Goal: Information Seeking & Learning: Learn about a topic

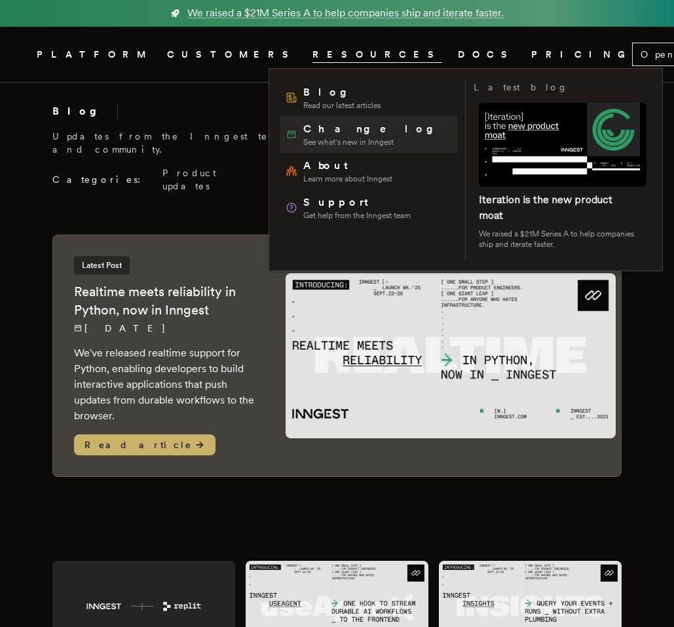
click at [313, 142] on span "See what's new in Inngest" at bounding box center [373, 142] width 140 height 10
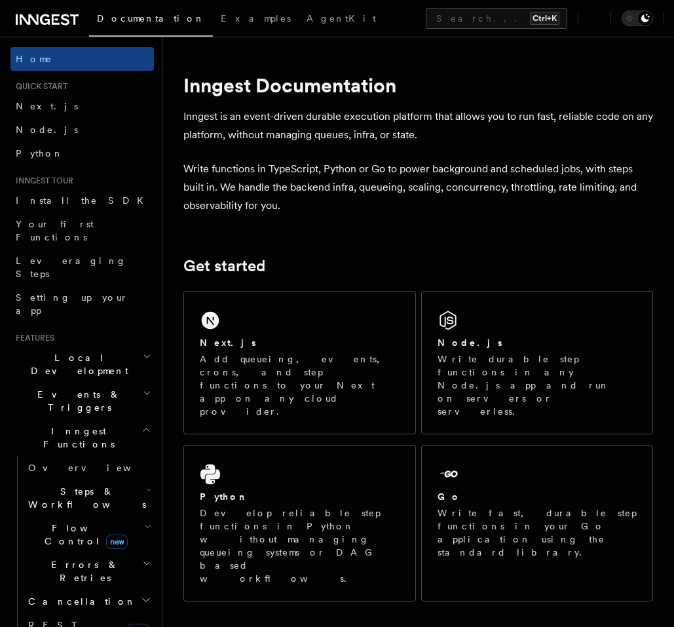
scroll to position [447, 0]
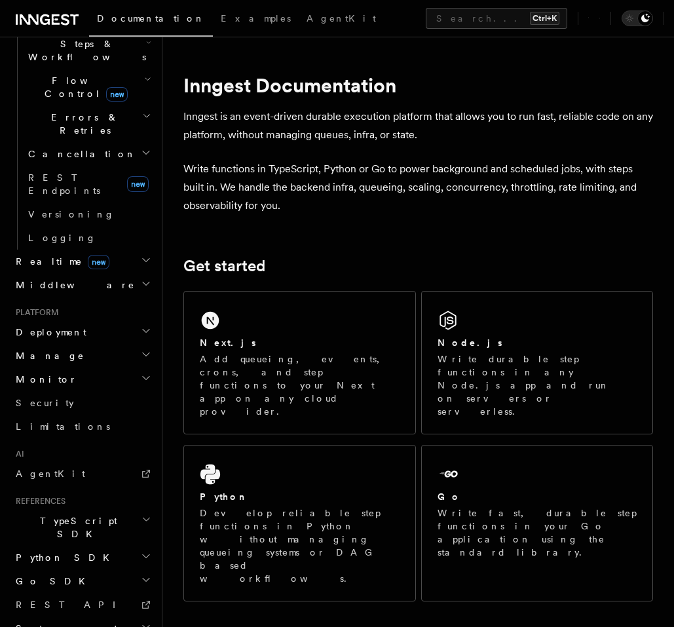
click at [75, 514] on span "TypeScript SDK" at bounding box center [75, 527] width 131 height 26
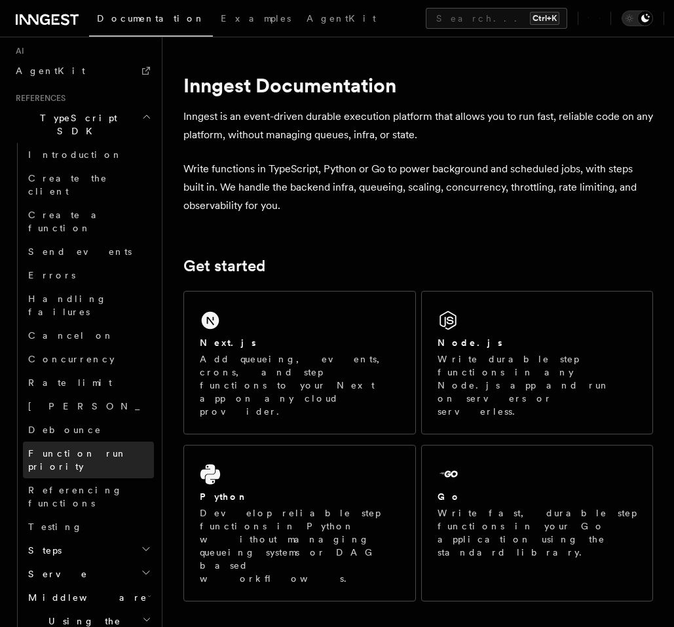
scroll to position [872, 0]
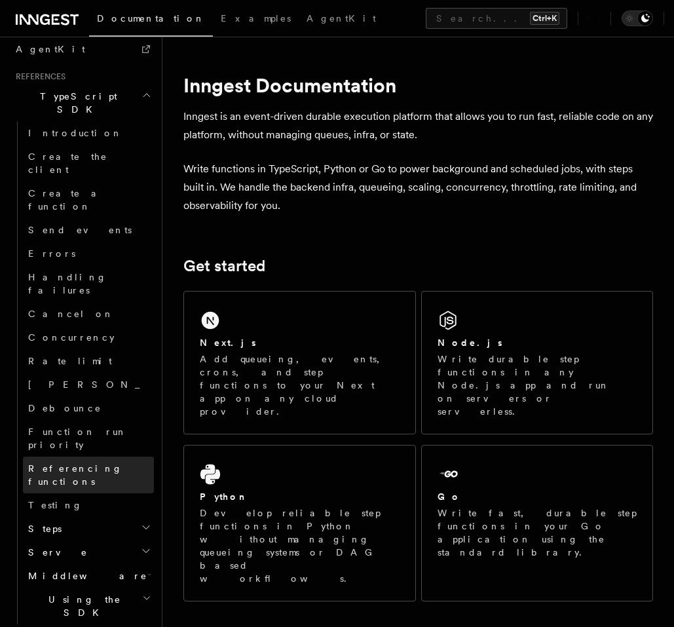
click at [115, 463] on span "Referencing functions" at bounding box center [75, 475] width 94 height 24
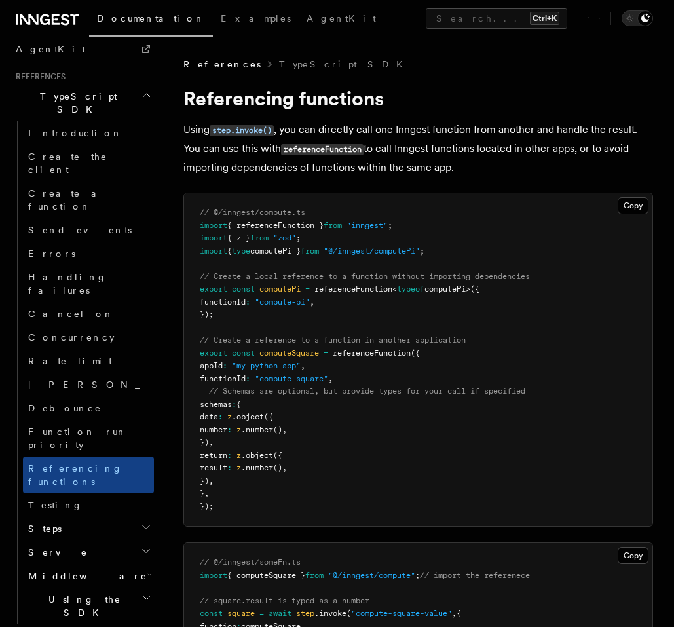
click at [100, 517] on h2 "Steps" at bounding box center [88, 529] width 131 height 24
click at [426, 16] on button "Search... Ctrl+K" at bounding box center [496, 18] width 141 height 21
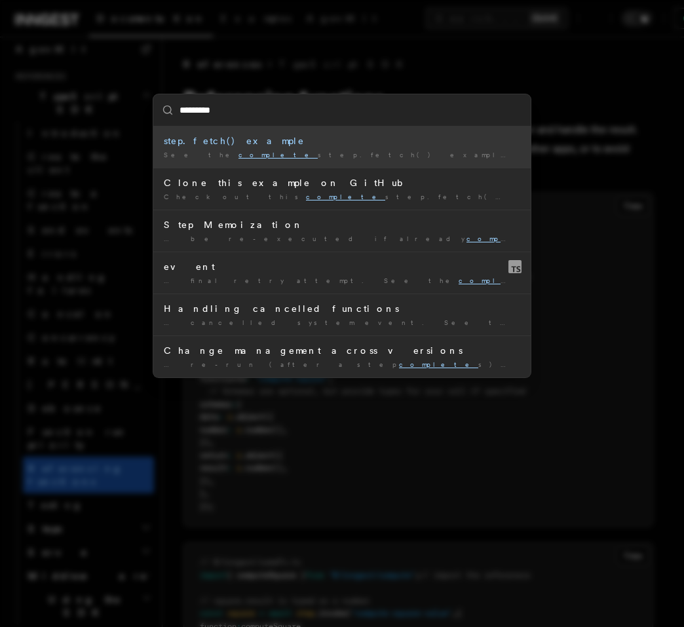
type input "*********"
click at [373, 62] on div "********* step.fetch() example See the complete step.fetch() example including …" at bounding box center [342, 313] width 684 height 627
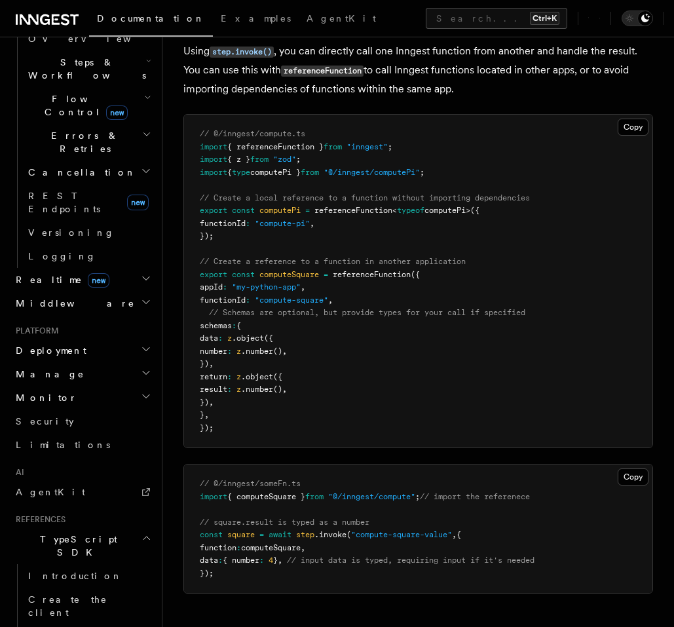
scroll to position [400, 0]
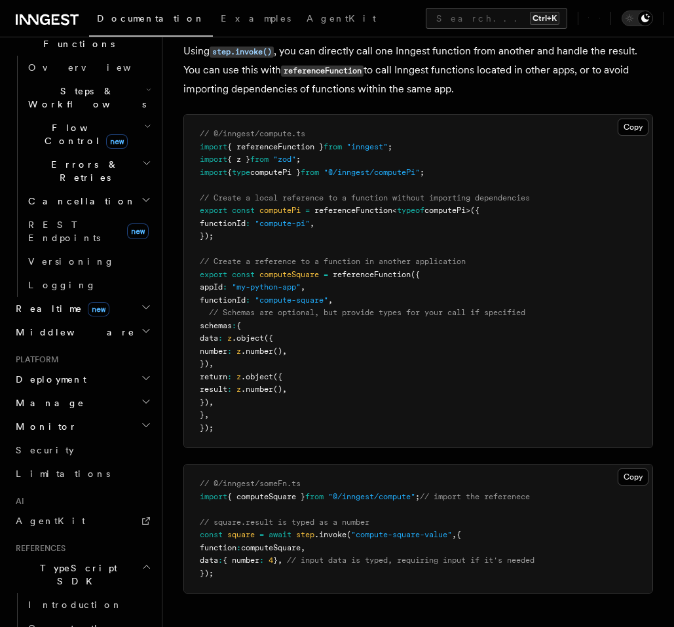
click at [115, 367] on h2 "Deployment" at bounding box center [81, 379] width 143 height 24
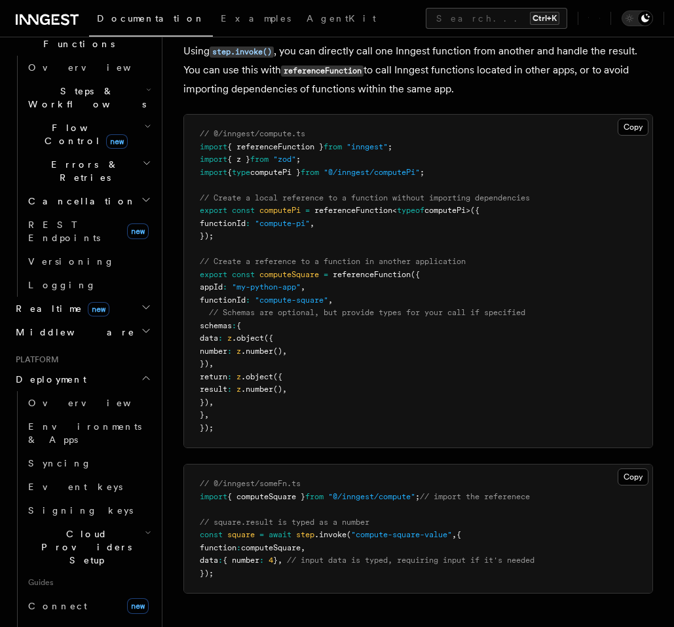
click at [115, 367] on h2 "Deployment" at bounding box center [81, 379] width 143 height 24
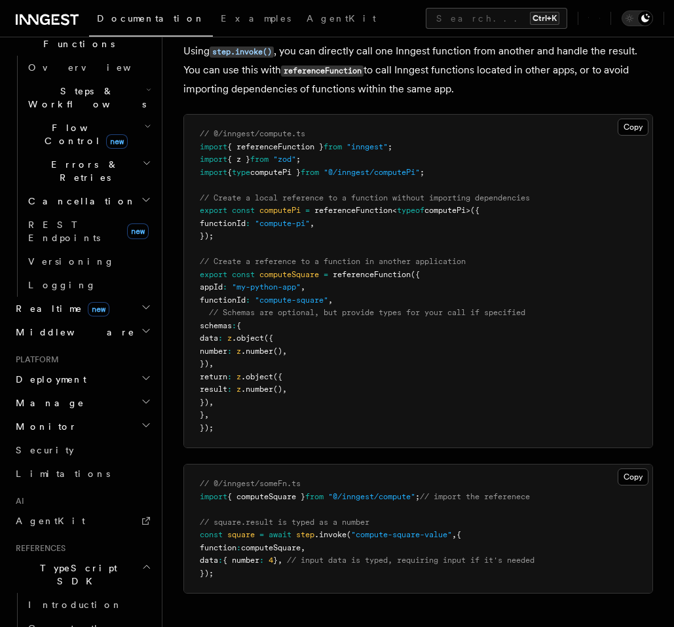
click at [104, 391] on h2 "Manage" at bounding box center [81, 403] width 143 height 24
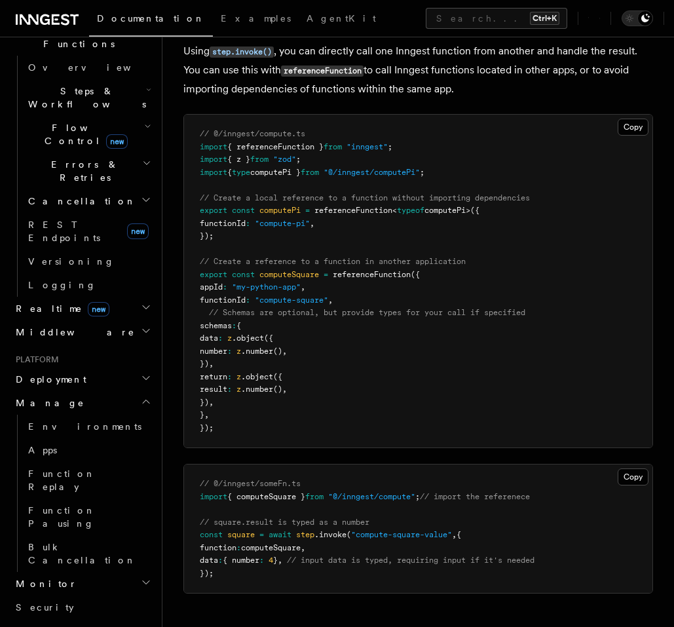
click at [102, 391] on h2 "Manage" at bounding box center [81, 403] width 143 height 24
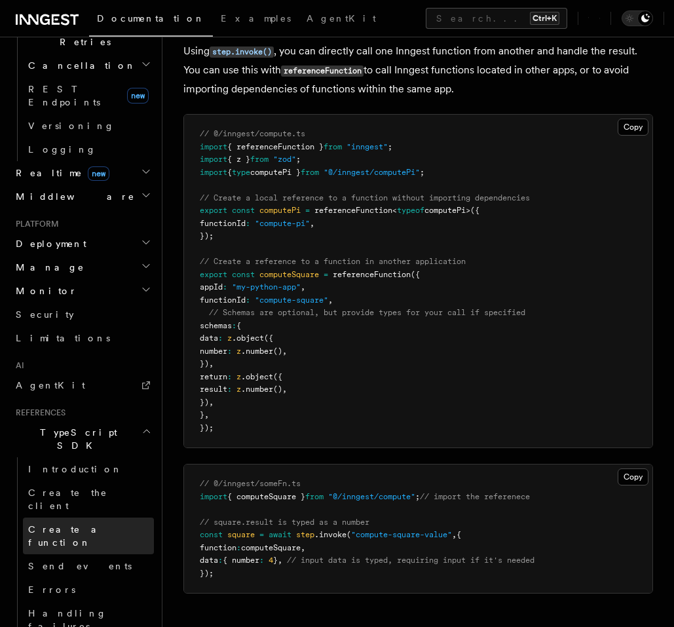
scroll to position [557, 0]
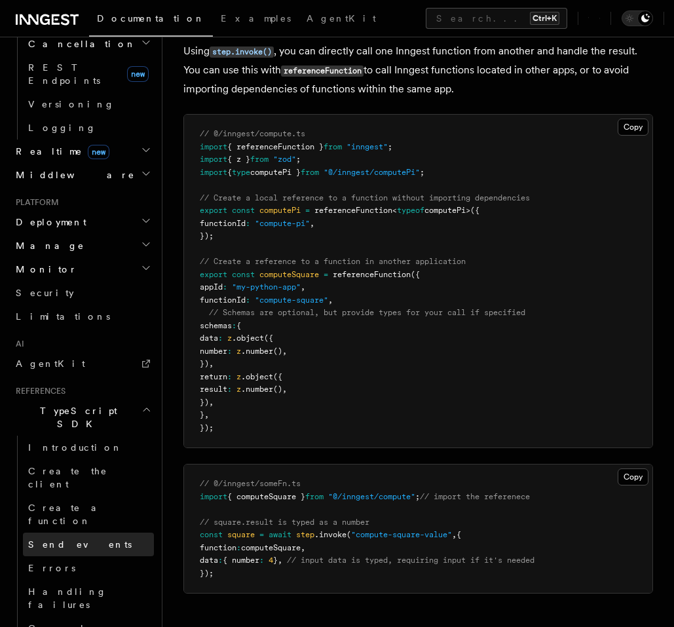
click at [89, 532] on link "Send events" at bounding box center [88, 544] width 131 height 24
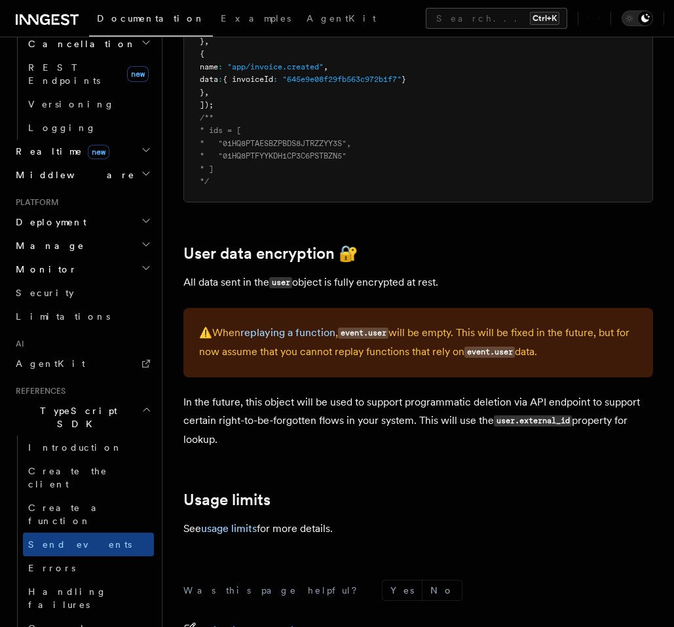
scroll to position [2085, 0]
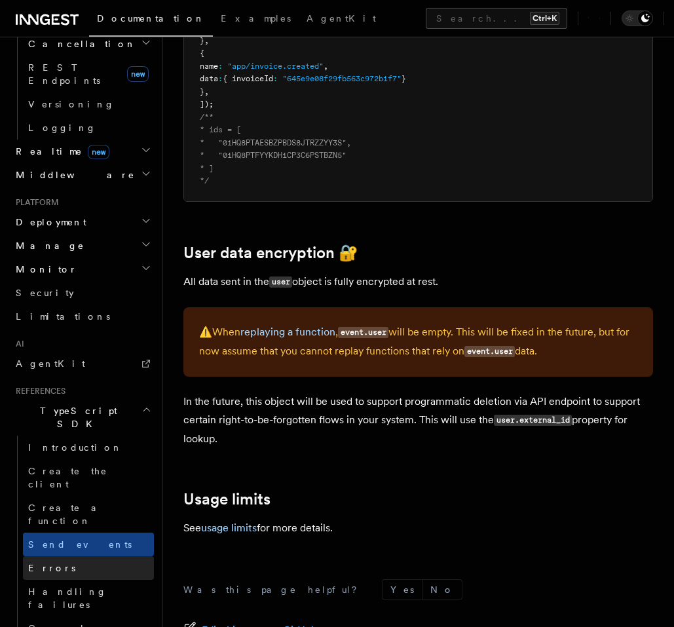
click at [72, 556] on link "Errors" at bounding box center [88, 568] width 131 height 24
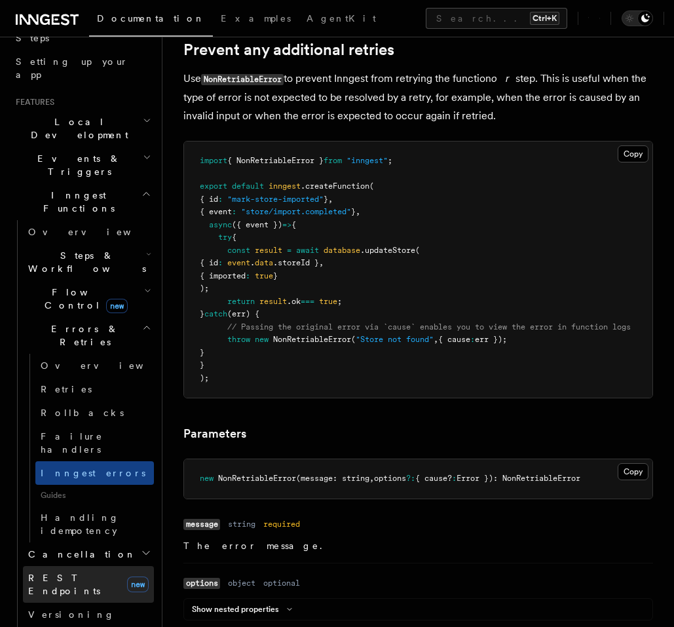
scroll to position [217, 0]
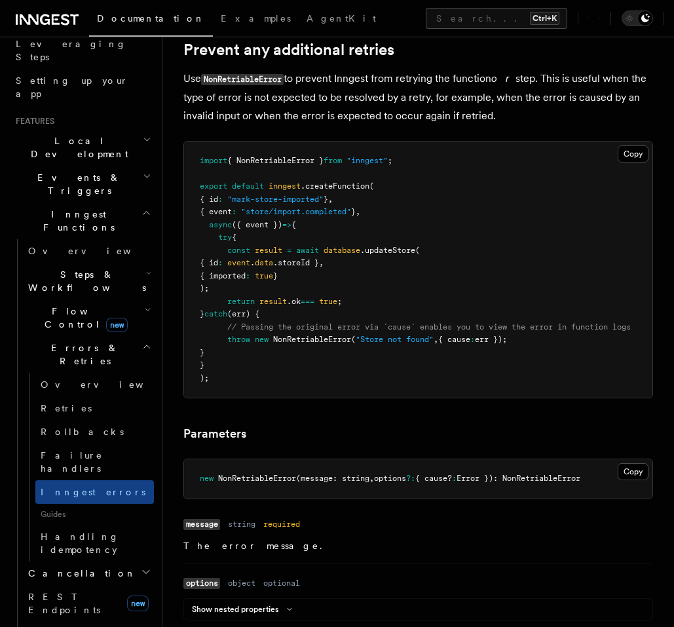
click at [96, 166] on h2 "Events & Triggers" at bounding box center [81, 184] width 143 height 37
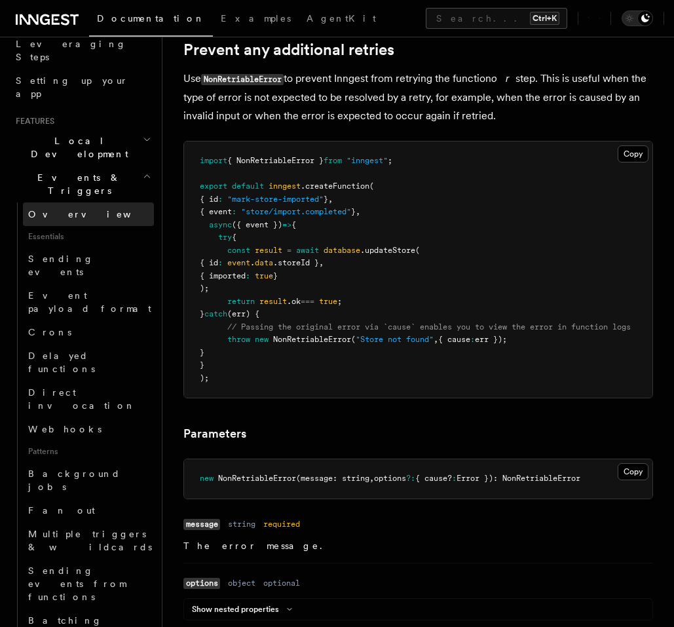
click at [86, 202] on link "Overview" at bounding box center [88, 214] width 131 height 24
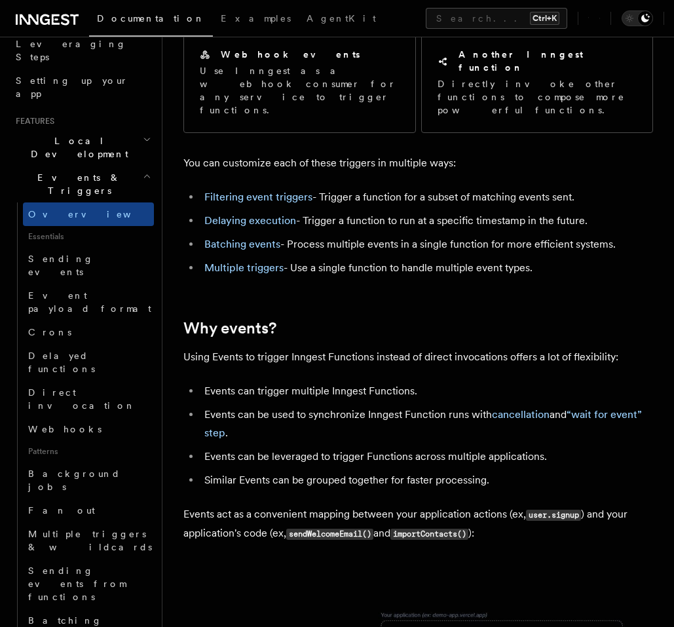
scroll to position [314, 0]
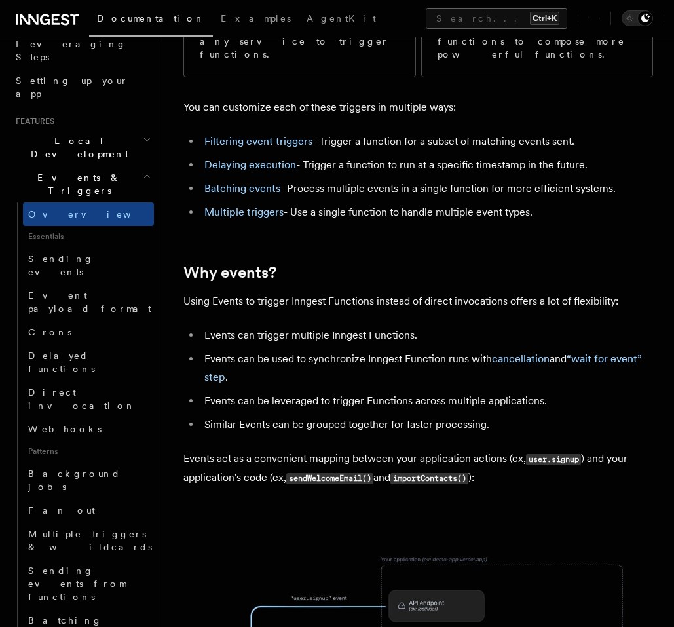
click at [426, 25] on button "Search... Ctrl+K" at bounding box center [496, 18] width 141 height 21
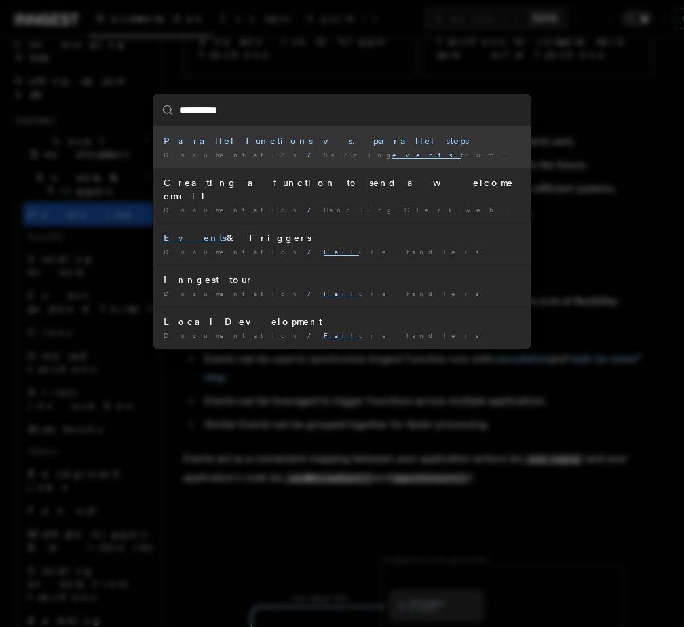
type input "**********"
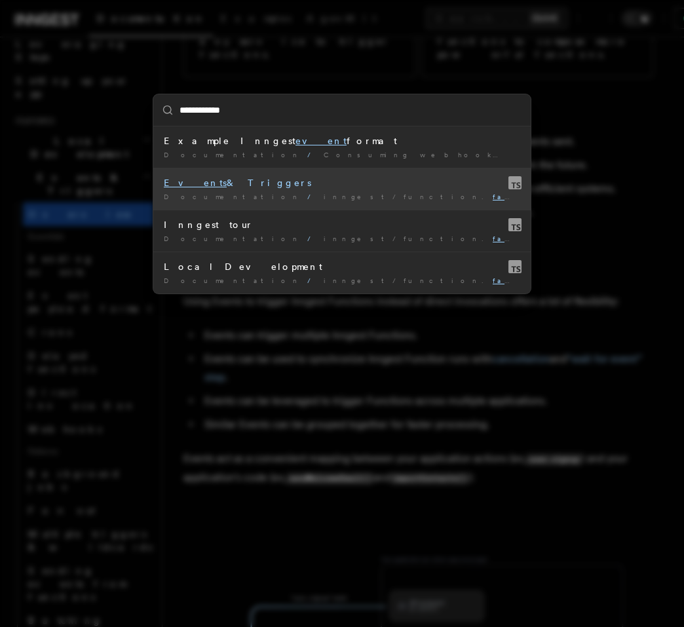
click at [242, 185] on div "Events & Triggers" at bounding box center [342, 182] width 356 height 13
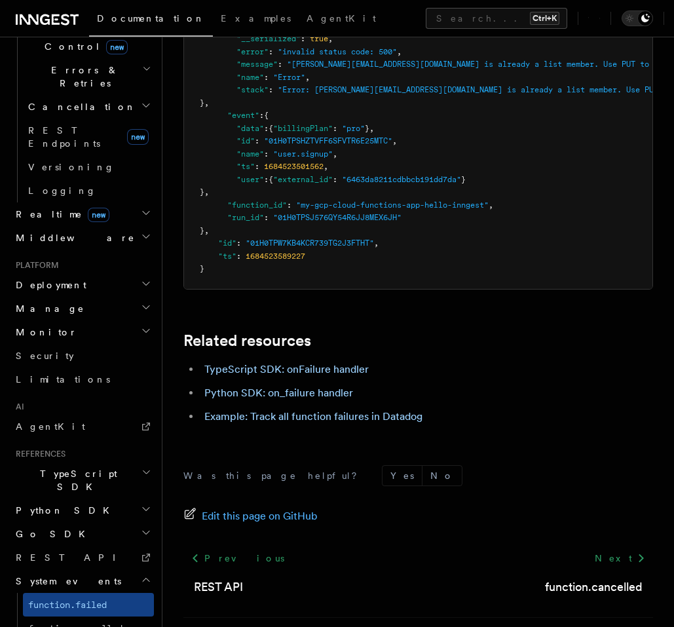
scroll to position [1080, 0]
click at [259, 362] on link "TypeScript SDK: onFailure handler" at bounding box center [286, 368] width 164 height 12
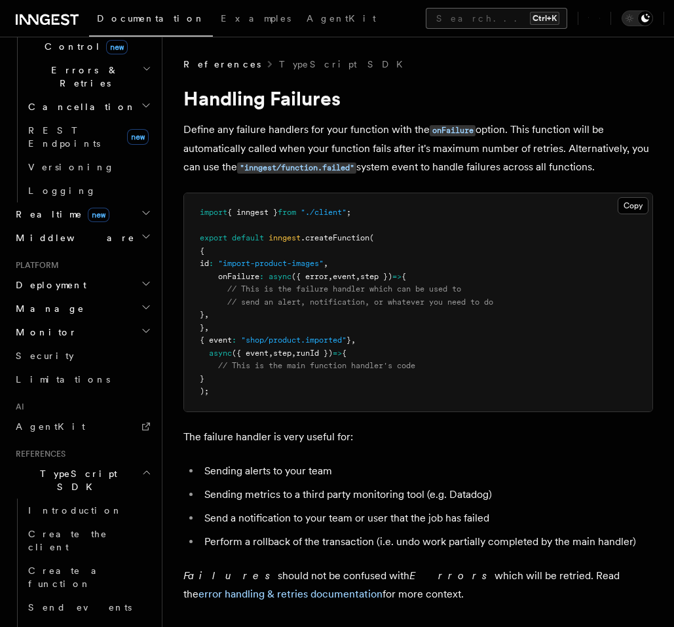
click at [426, 20] on button "Search... Ctrl+K" at bounding box center [496, 18] width 141 height 21
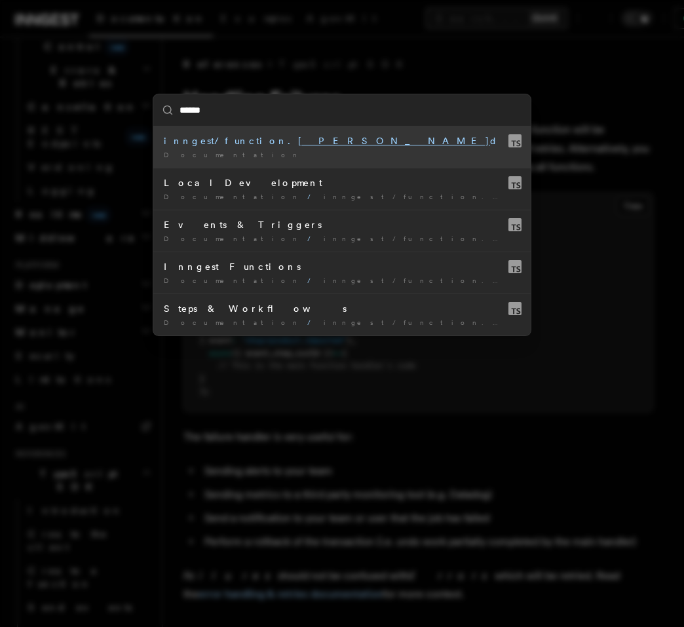
type input "*******"
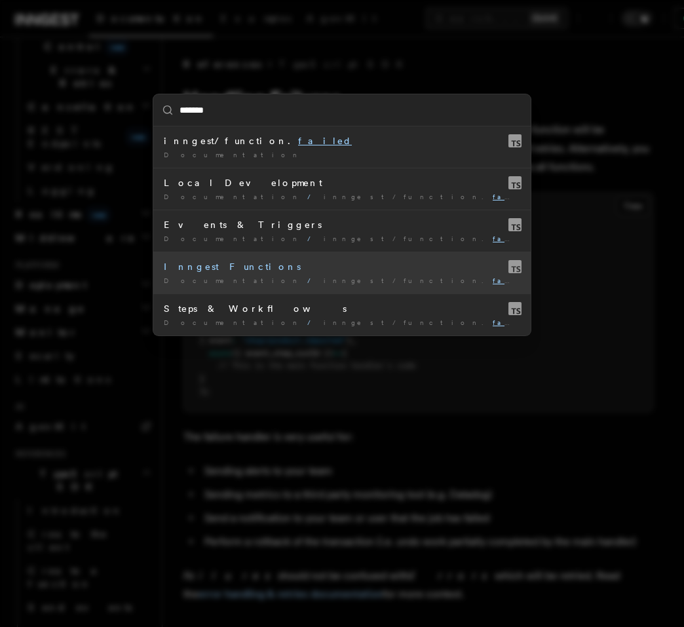
click at [284, 272] on div "Inngest Functions" at bounding box center [342, 266] width 356 height 13
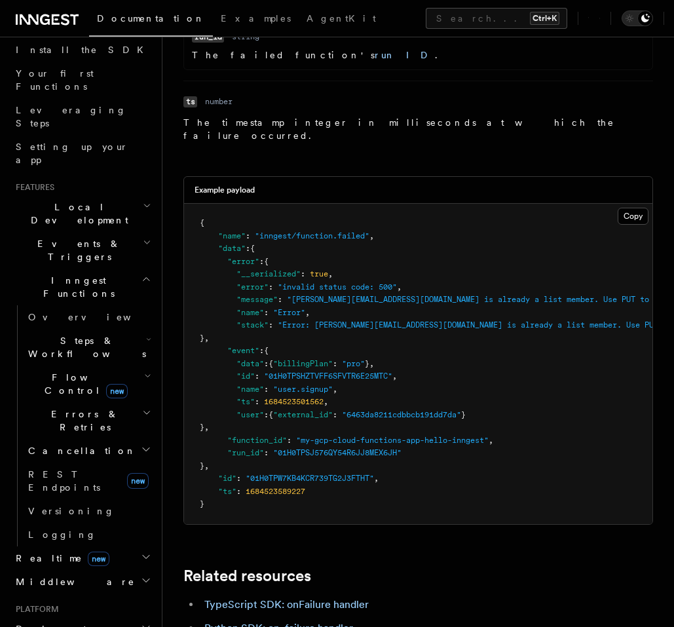
scroll to position [23, 0]
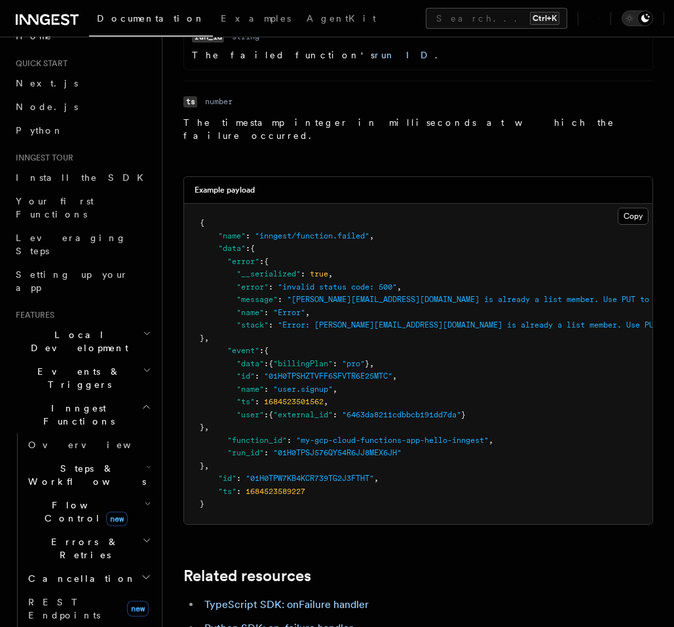
click at [115, 323] on h2 "Local Development" at bounding box center [81, 341] width 143 height 37
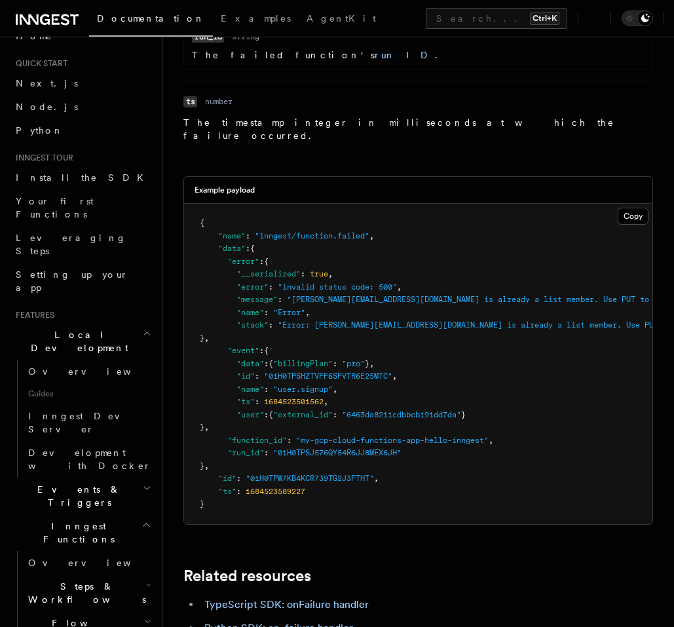
click at [115, 323] on h2 "Local Development" at bounding box center [81, 341] width 143 height 37
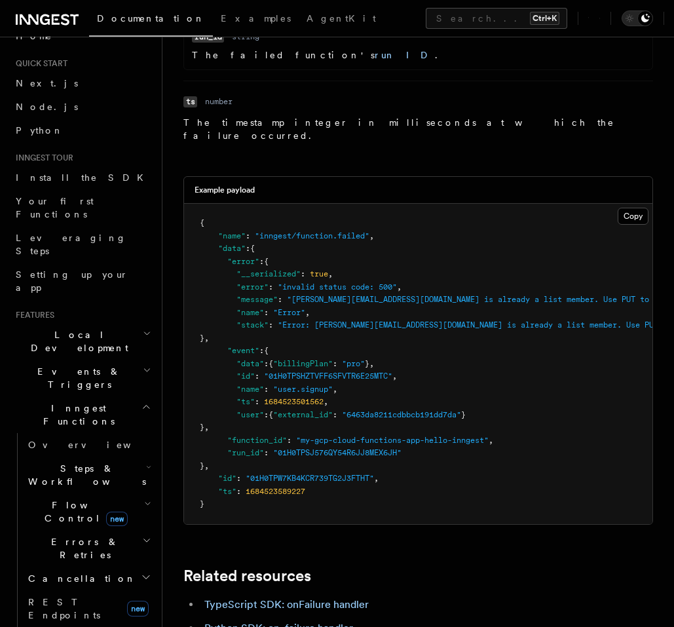
click at [112, 396] on h2 "Inngest Functions" at bounding box center [81, 414] width 143 height 37
